Goal: Information Seeking & Learning: Learn about a topic

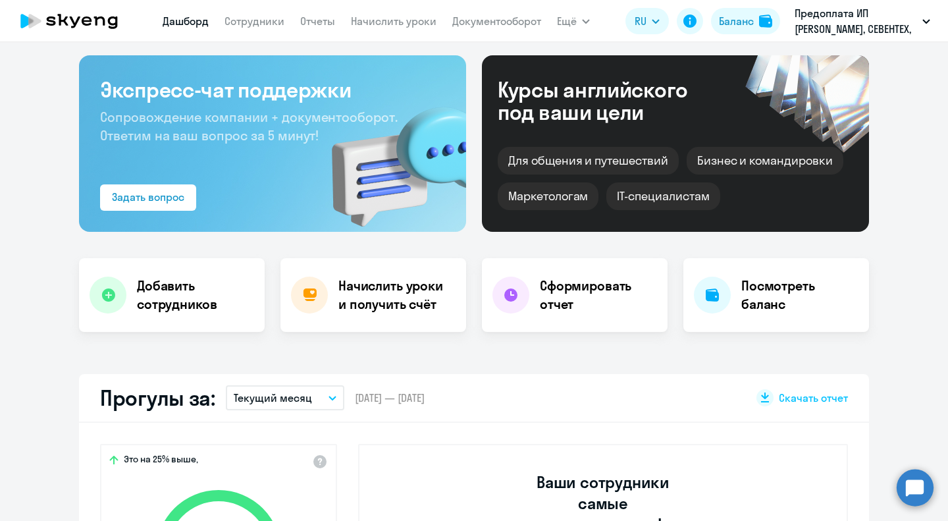
select select "30"
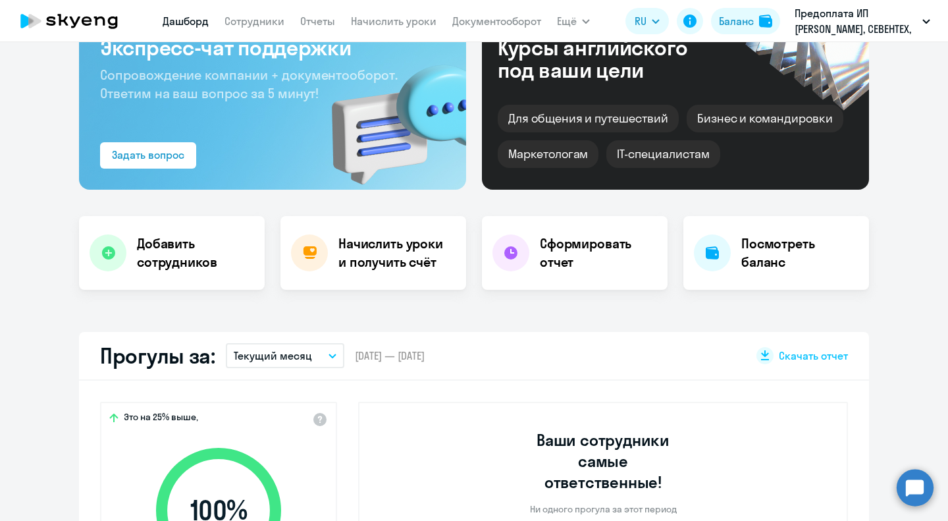
scroll to position [66, 0]
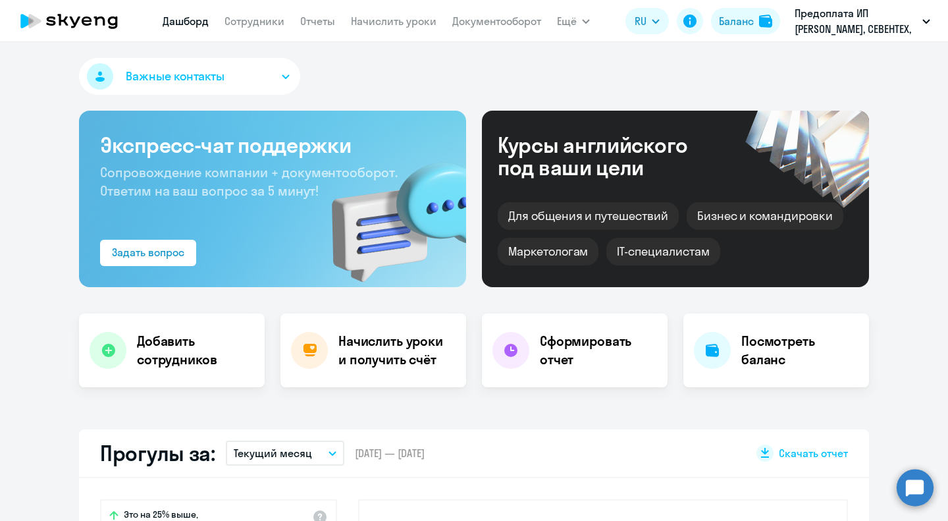
select select "30"
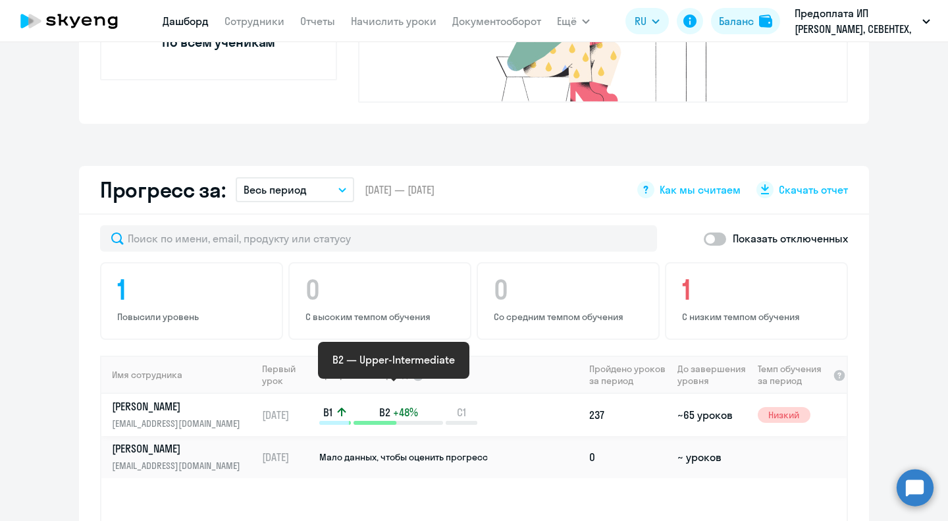
click at [360, 405] on p "B2 +48%" at bounding box center [397, 412] width 89 height 14
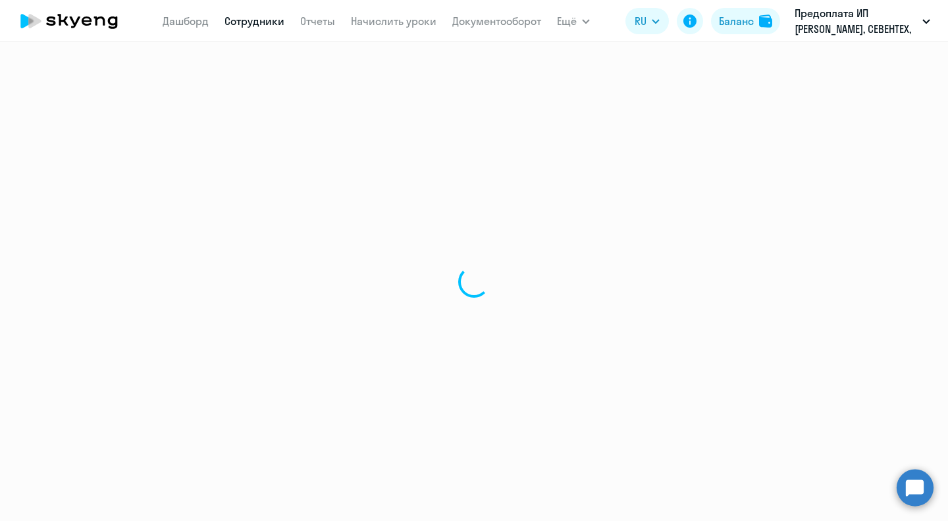
select select "english"
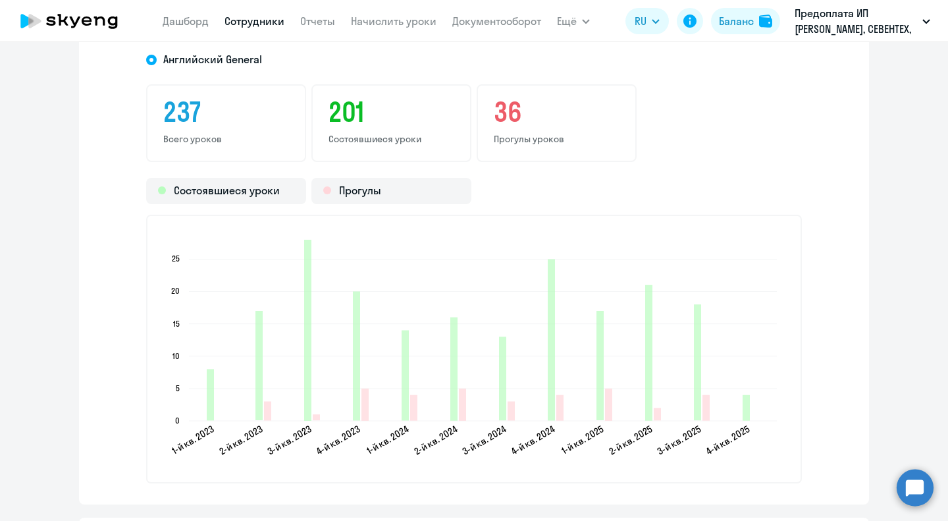
scroll to position [1777, 0]
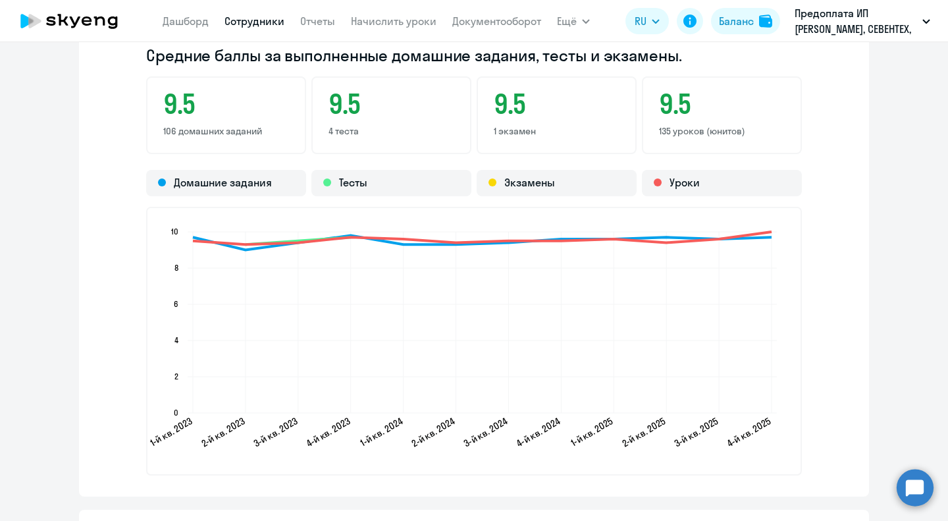
click at [61, 27] on icon at bounding box center [69, 21] width 116 height 33
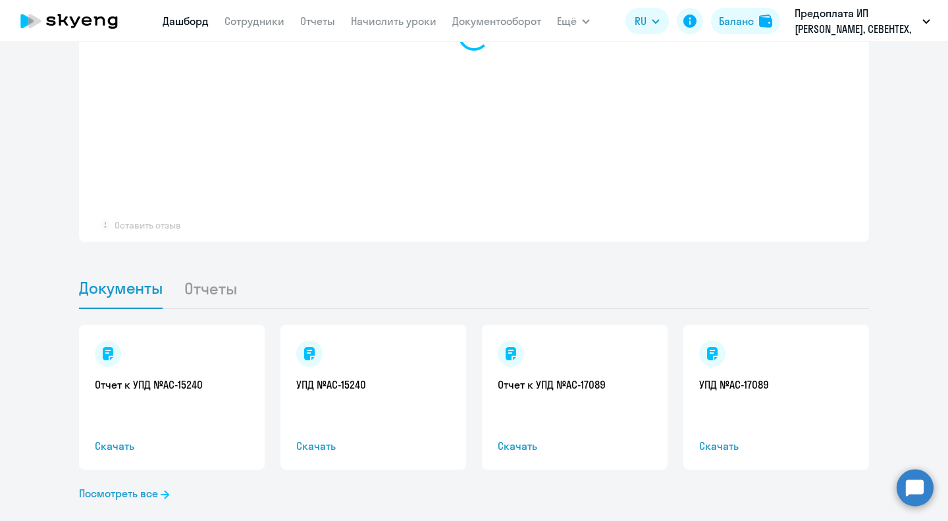
scroll to position [1112, 0]
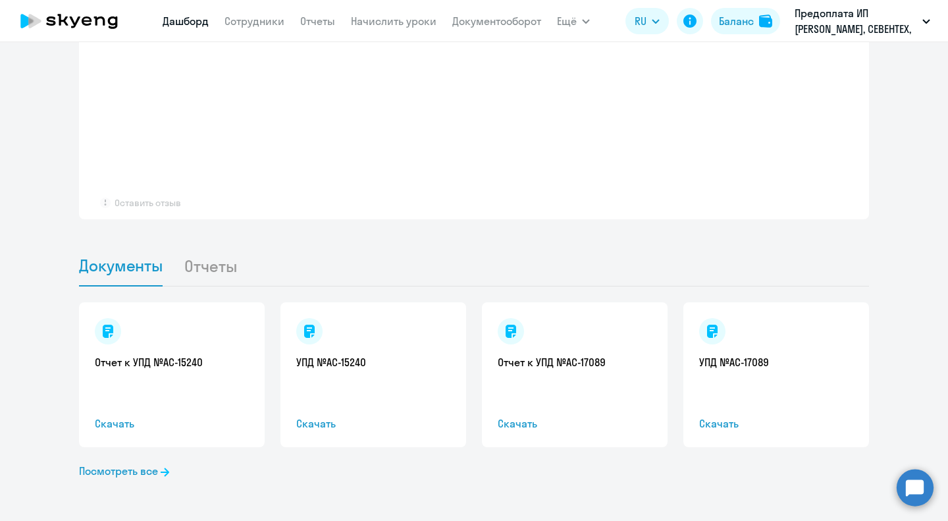
select select "30"
